Goal: Information Seeking & Learning: Find specific fact

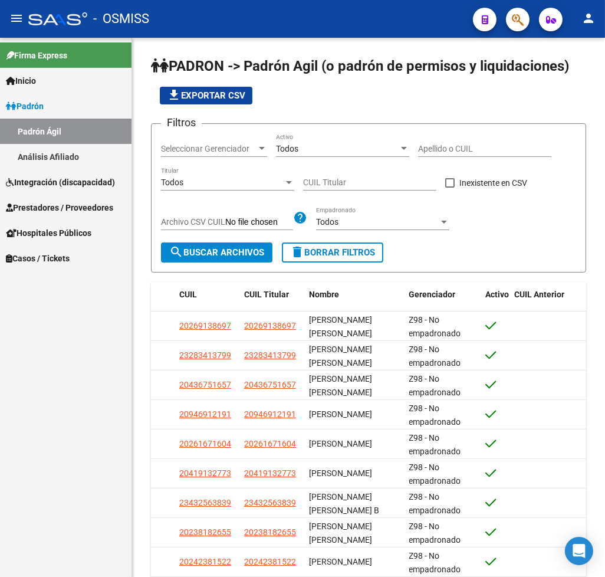
click at [42, 185] on span "Integración (discapacidad)" at bounding box center [60, 182] width 109 height 13
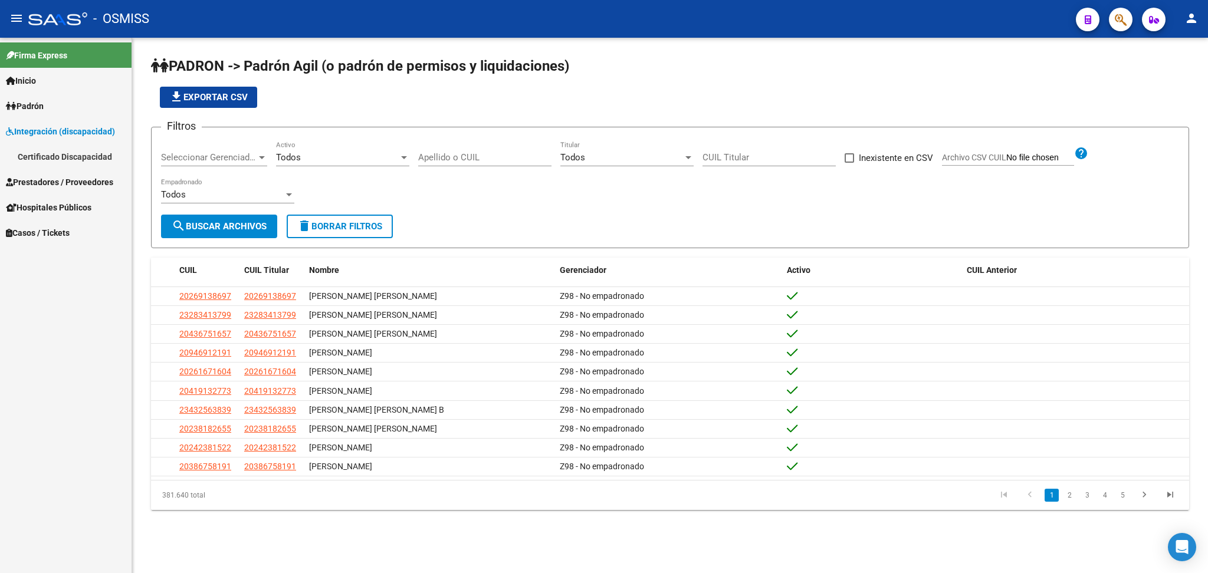
click at [95, 152] on link "Certificado Discapacidad" at bounding box center [66, 156] width 132 height 25
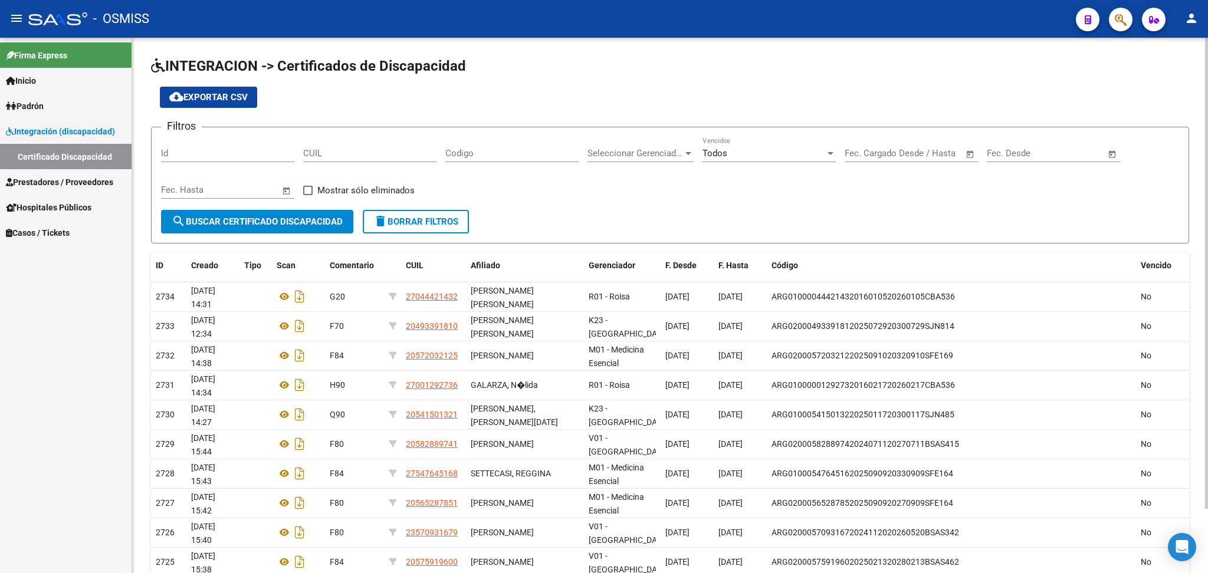
click at [328, 156] on input "CUIL" at bounding box center [369, 153] width 133 height 11
paste input "20-56762777-3"
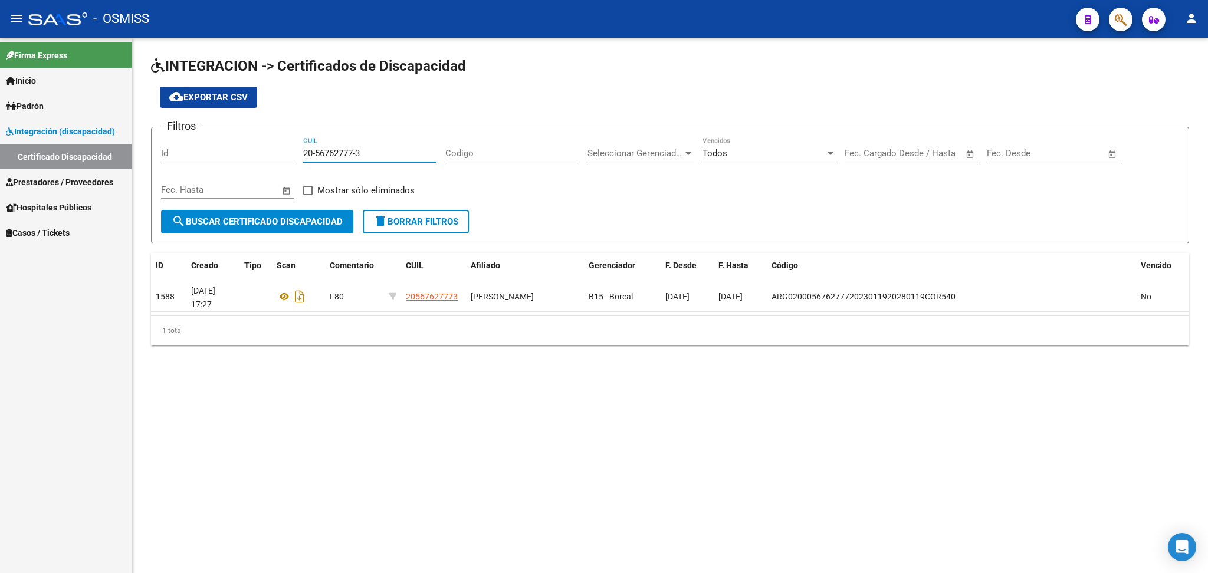
type input "20-56762777-3"
click at [380, 157] on input "20-56762777-3" at bounding box center [369, 153] width 133 height 11
drag, startPoint x: 301, startPoint y: 149, endPoint x: 392, endPoint y: 149, distance: 91.4
click at [400, 149] on div "Filtros Id 20-56762777-3 CUIL Codigo Seleccionar Gerenciador Seleccionar Gerenc…" at bounding box center [670, 173] width 1018 height 73
drag, startPoint x: 305, startPoint y: 149, endPoint x: 404, endPoint y: 144, distance: 98.6
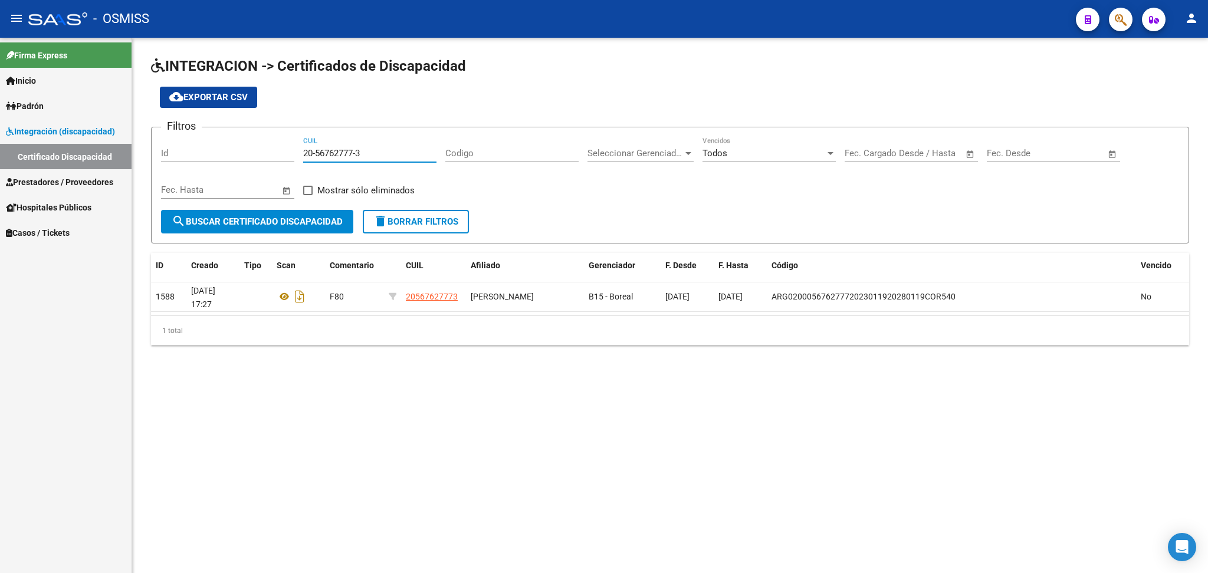
click at [404, 144] on div "20-56762777-3 CUIL" at bounding box center [369, 149] width 133 height 25
paste input "20-57039876-9"
type input "20-57039876-9"
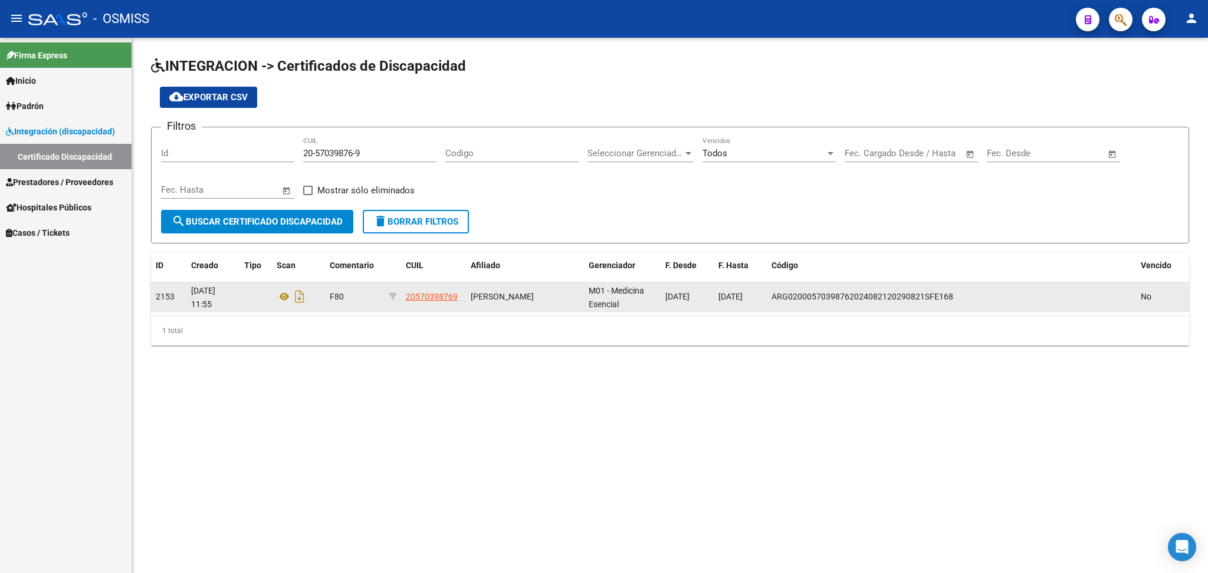
click at [479, 305] on datatable-body-cell "[PERSON_NAME]" at bounding box center [525, 296] width 118 height 29
drag, startPoint x: 469, startPoint y: 294, endPoint x: 543, endPoint y: 294, distance: 74.3
click at [543, 294] on datatable-body-cell "[PERSON_NAME]" at bounding box center [525, 296] width 118 height 29
copy span "[PERSON_NAME]"
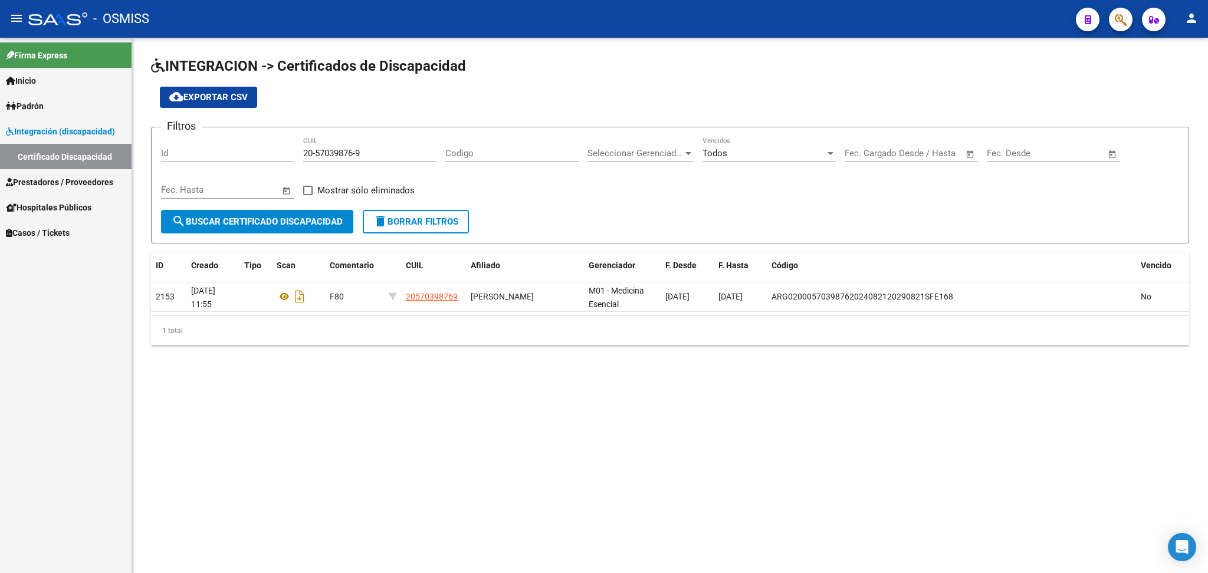
drag, startPoint x: 455, startPoint y: 359, endPoint x: 465, endPoint y: 349, distance: 14.2
click at [455, 359] on div "INTEGRACION -> Certificados de Discapacidad cloud_download Exportar CSV Filtros…" at bounding box center [670, 211] width 1076 height 346
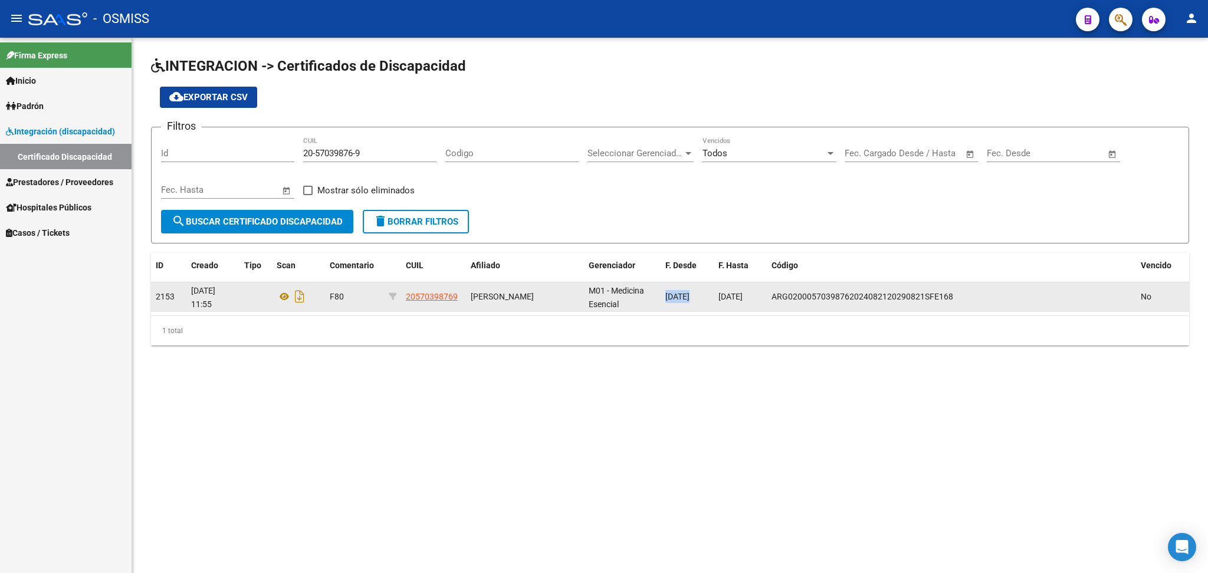
scroll to position [0, 1]
drag, startPoint x: 666, startPoint y: 292, endPoint x: 758, endPoint y: 297, distance: 92.1
click at [604, 297] on div "2153 [DATE] 11:55 F80 20570398769 [PERSON_NAME] M01 - Medicina Esencial [DATE] …" at bounding box center [670, 296] width 1038 height 29
copy div "[DATE] [DATE]"
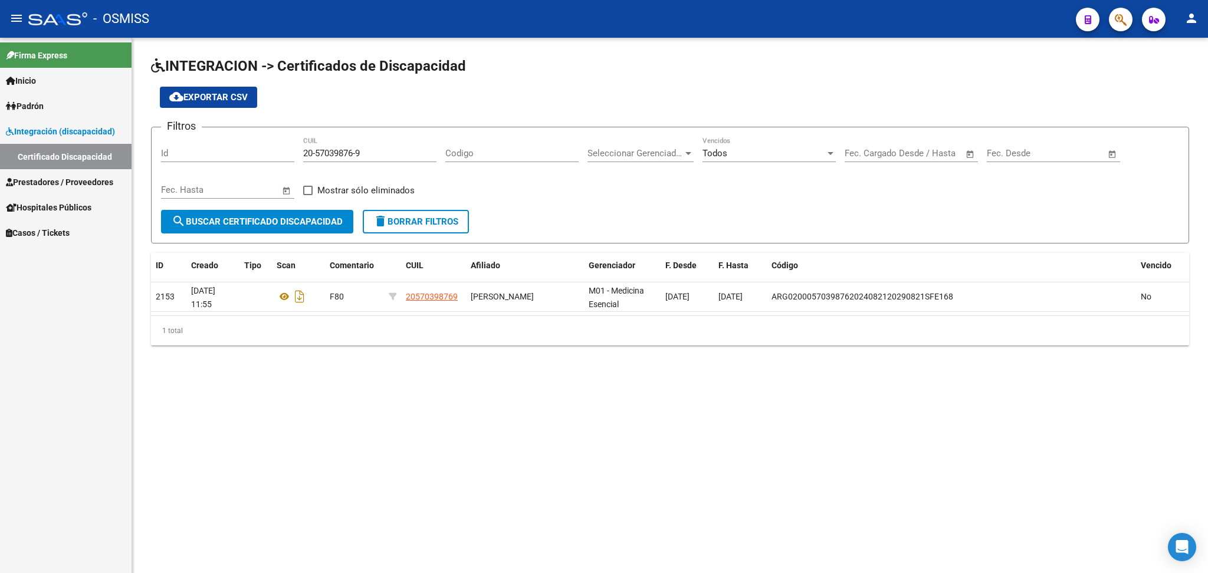
click at [604, 204] on div "Filtros Id 20-57039876-9 CUIL Codigo Seleccionar Gerenciador Seleccionar Gerenc…" at bounding box center [670, 173] width 1018 height 73
drag, startPoint x: 305, startPoint y: 150, endPoint x: 371, endPoint y: 152, distance: 66.1
click at [371, 152] on input "20-57039876-9" at bounding box center [369, 153] width 133 height 11
paste input "20-56762777-3"
type input "20-56762777-3"
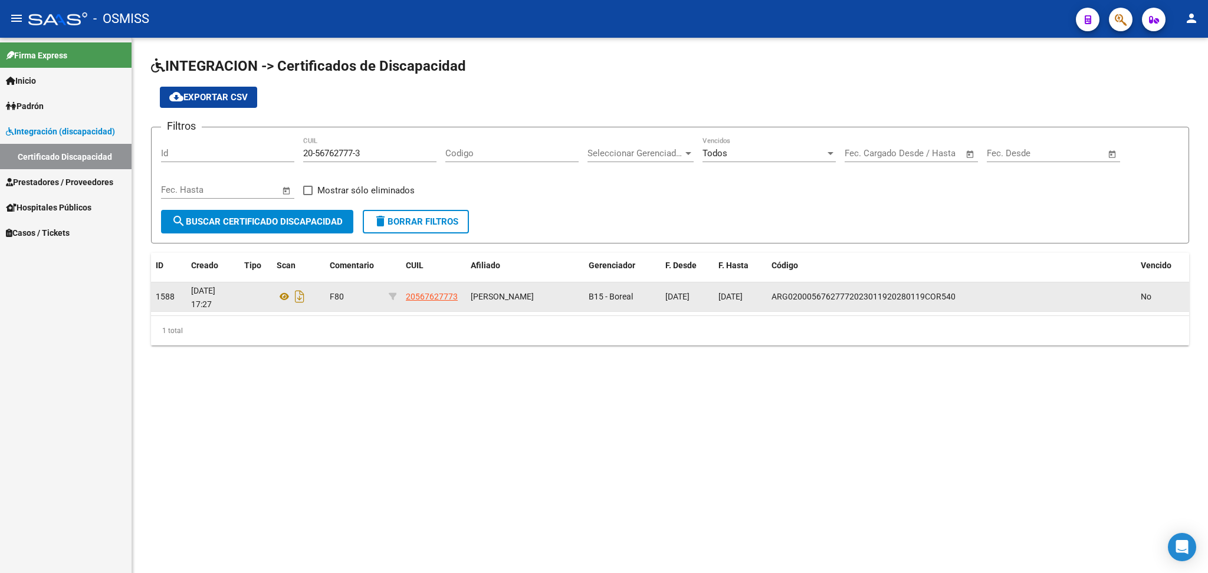
click at [532, 304] on div "[PERSON_NAME]" at bounding box center [525, 297] width 109 height 14
drag, startPoint x: 472, startPoint y: 285, endPoint x: 501, endPoint y: 303, distance: 33.9
click at [501, 303] on div "[PERSON_NAME]" at bounding box center [525, 297] width 109 height 14
copy span "[PERSON_NAME]"
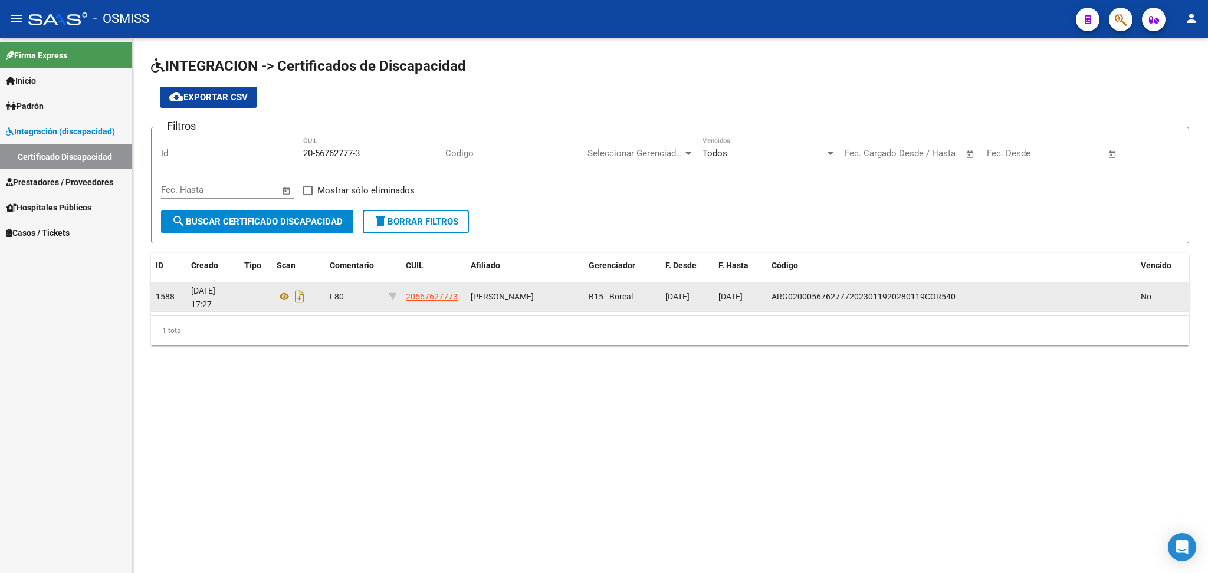
scroll to position [0, 1]
drag, startPoint x: 665, startPoint y: 294, endPoint x: 702, endPoint y: 296, distance: 37.8
click at [604, 296] on span "[DATE]" at bounding box center [677, 296] width 24 height 9
copy span "[DATE]"
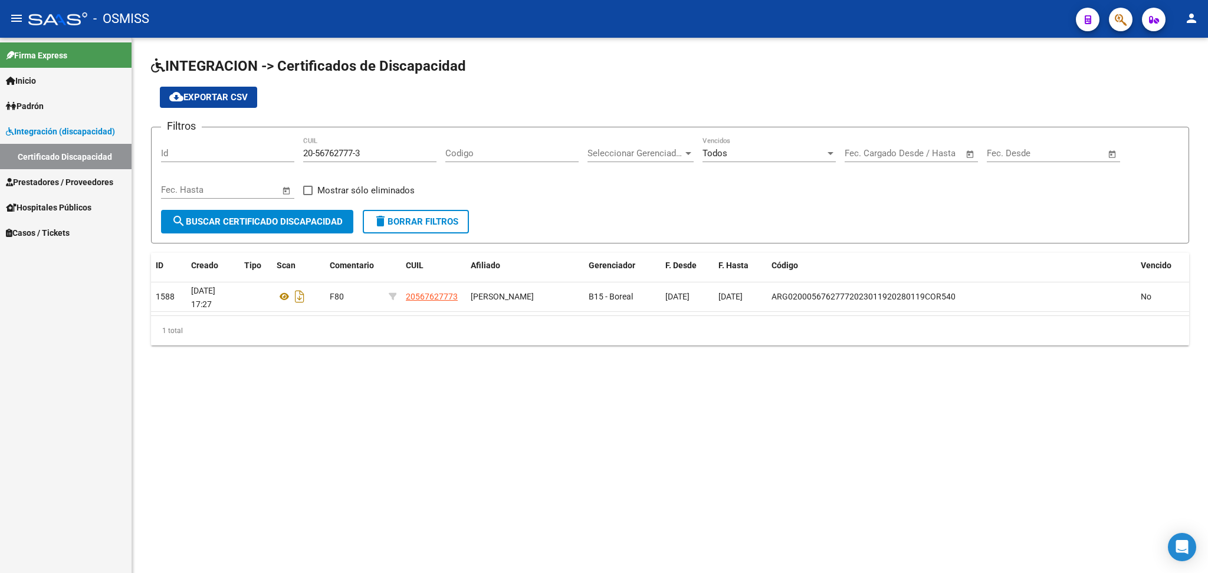
drag, startPoint x: 798, startPoint y: 382, endPoint x: 784, endPoint y: 335, distance: 48.7
click at [604, 382] on mat-sidenav-content "INTEGRACION -> Certificados de Discapacidad cloud_download Exportar CSV Filtros…" at bounding box center [670, 305] width 1076 height 535
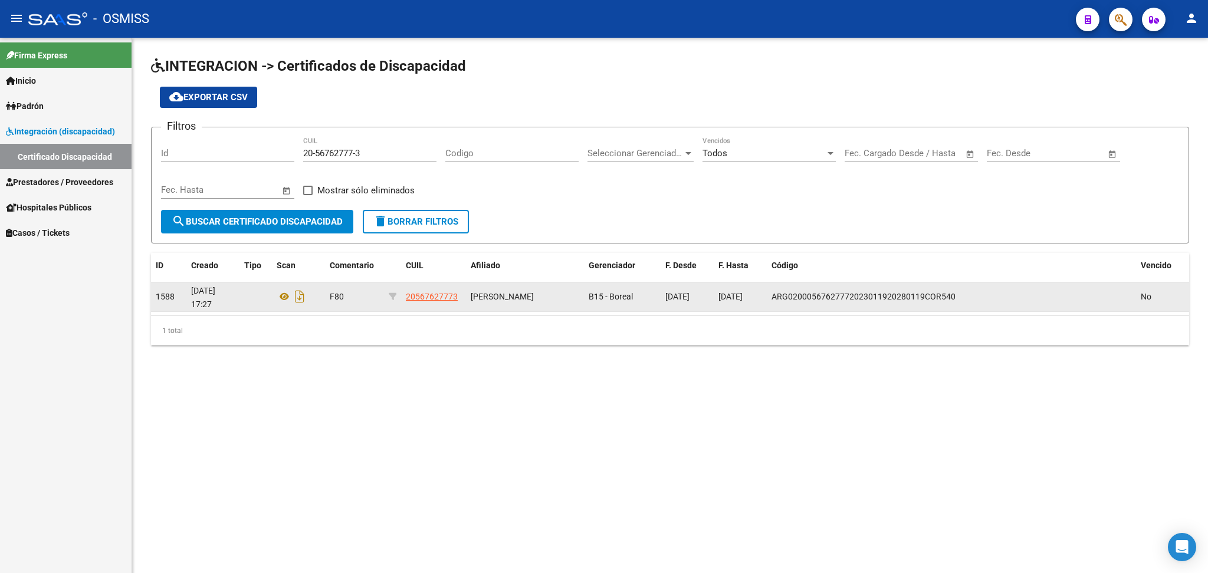
drag, startPoint x: 719, startPoint y: 294, endPoint x: 762, endPoint y: 295, distance: 43.1
click at [604, 295] on datatable-body-cell "[DATE]" at bounding box center [740, 296] width 53 height 29
copy span "[DATE]"
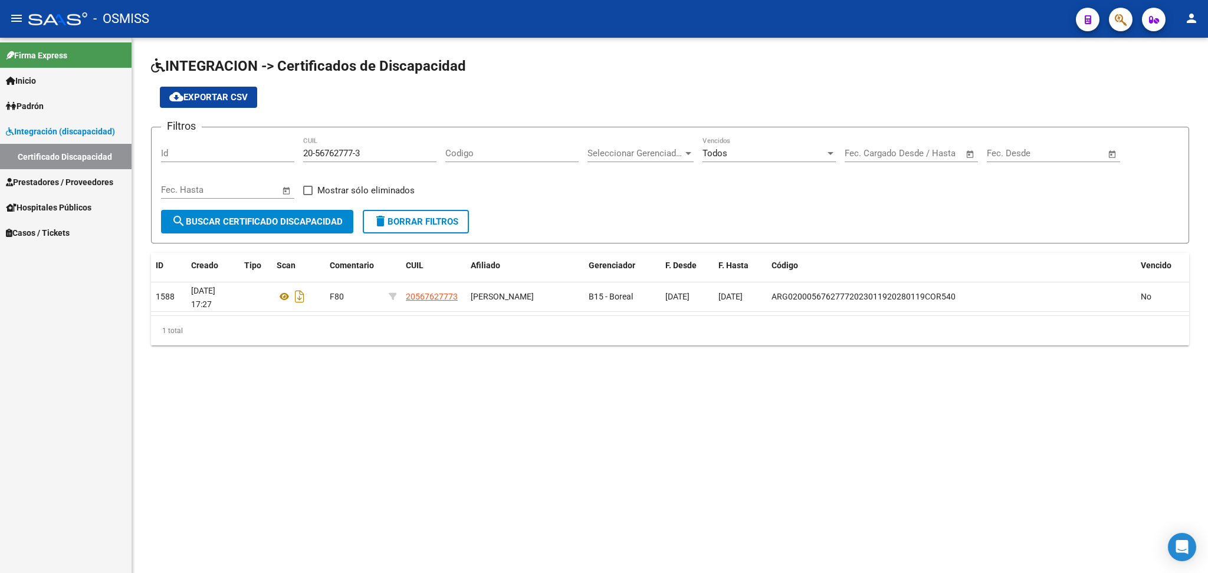
click at [320, 446] on mat-sidenav-content "INTEGRACION -> Certificados de Discapacidad cloud_download Exportar CSV Filtros…" at bounding box center [670, 305] width 1076 height 535
